Goal: Navigation & Orientation: Find specific page/section

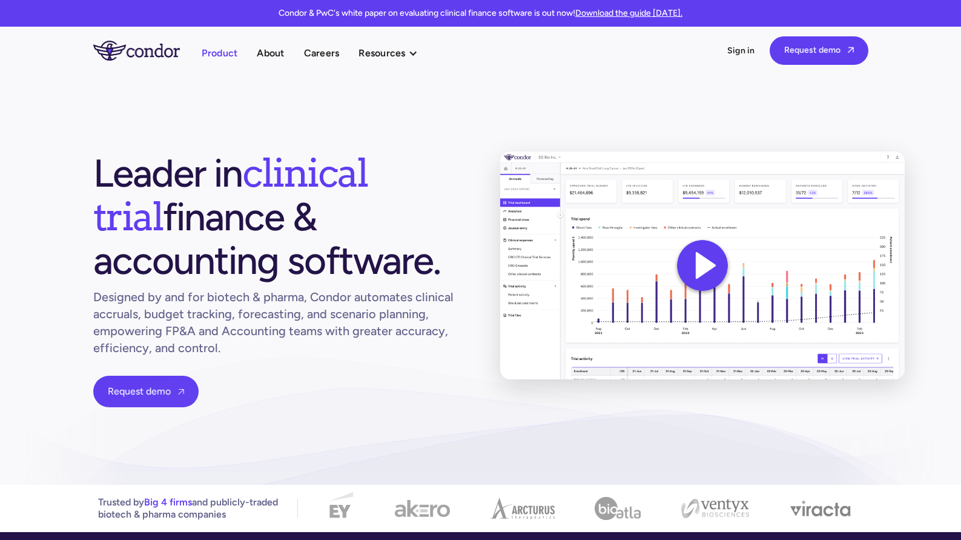
click at [230, 55] on link "Product" at bounding box center [220, 53] width 36 height 16
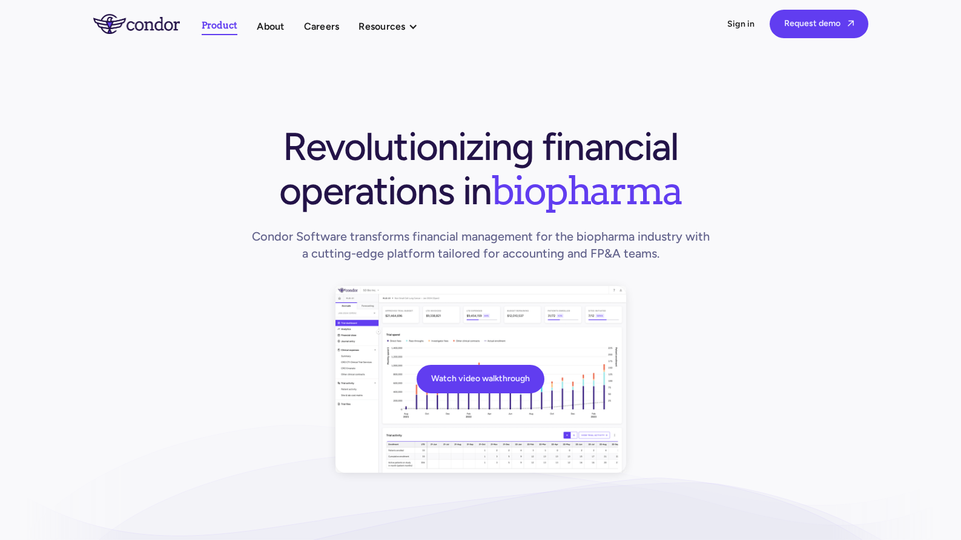
click at [169, 23] on img "home" at bounding box center [136, 23] width 87 height 19
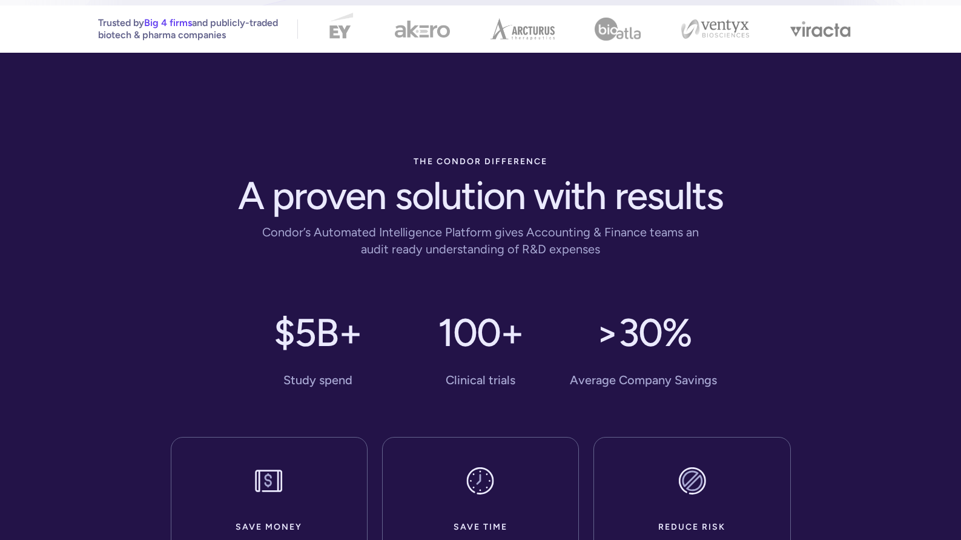
scroll to position [480, 0]
